Goal: Task Accomplishment & Management: Complete application form

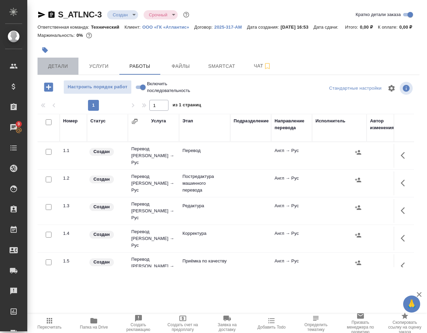
click at [50, 70] on button "Детали" at bounding box center [57, 66] width 41 height 17
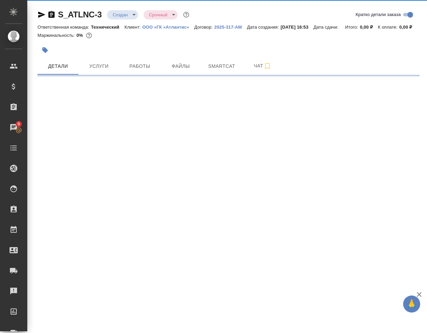
select select "RU"
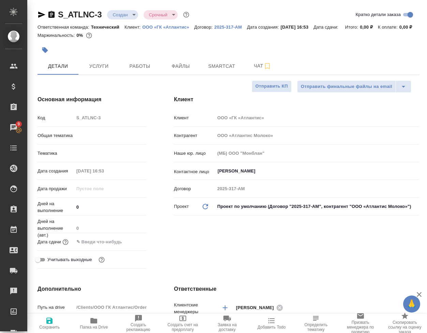
type textarea "x"
type input "[PERSON_NAME]"
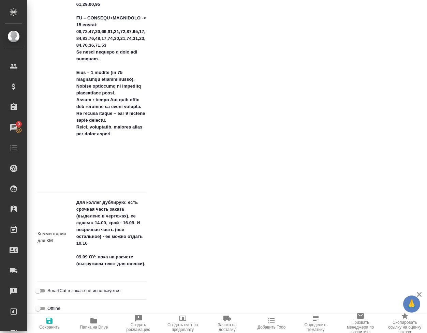
scroll to position [954, 0]
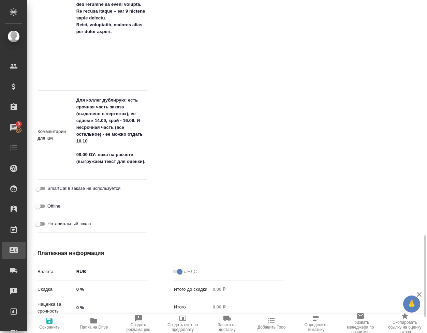
type textarea "x"
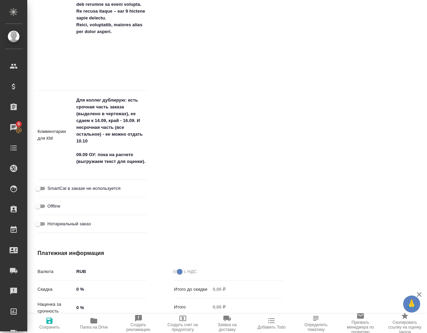
type textarea "x"
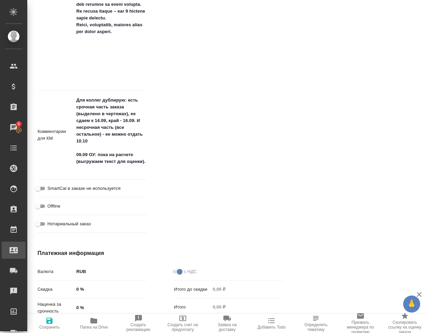
type textarea "x"
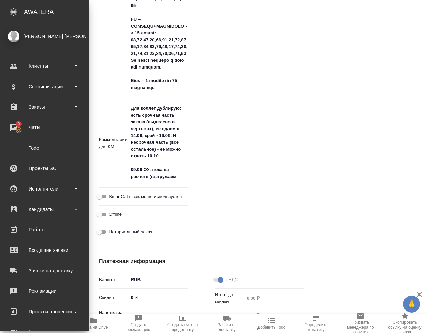
type textarea "x"
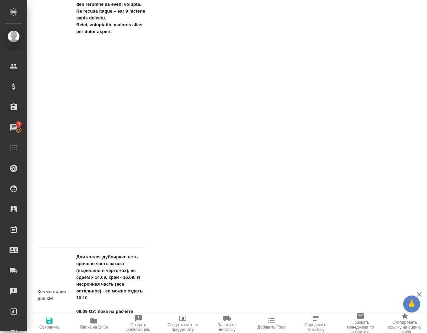
type textarea "x"
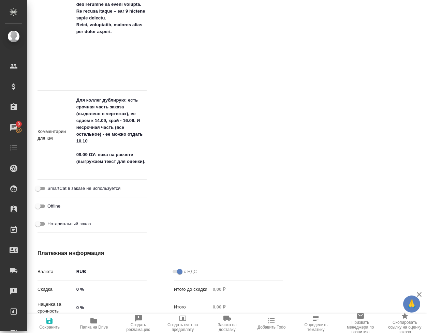
type textarea "x"
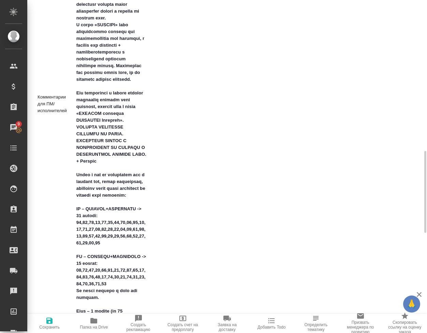
scroll to position [545, 0]
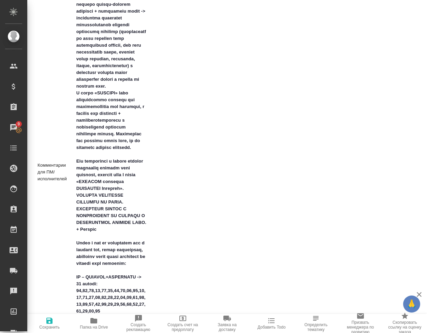
type textarea "x"
click at [330, 64] on div "Ответственные Клиентские менеджеры [PERSON_NAME] Ответственная команда Обновить…" at bounding box center [296, 192] width 273 height 932
type textarea "x"
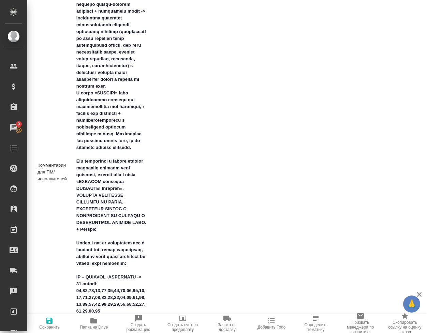
type textarea "x"
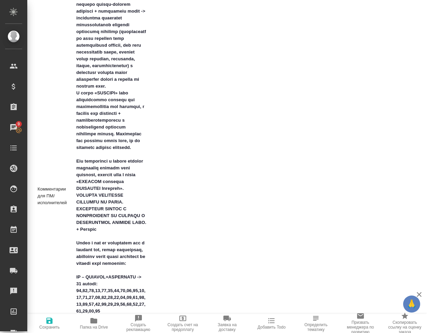
scroll to position [569, 0]
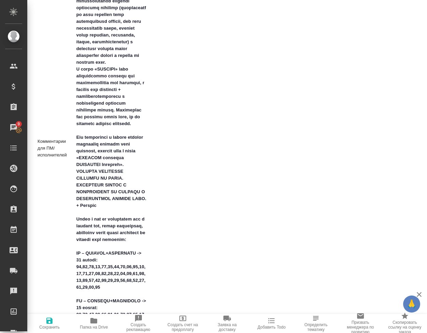
type textarea "x"
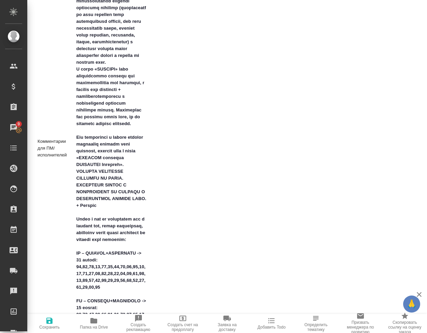
type textarea "x"
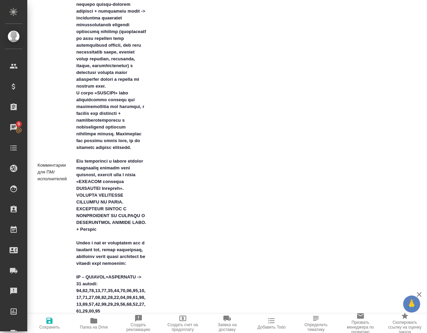
type textarea "x"
